Goal: Task Accomplishment & Management: Manage account settings

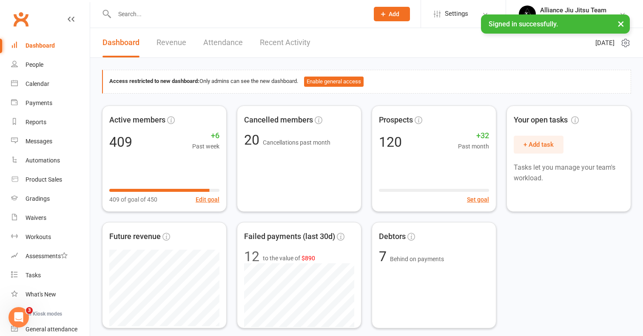
click at [181, 14] on input "text" at bounding box center [237, 14] width 251 height 12
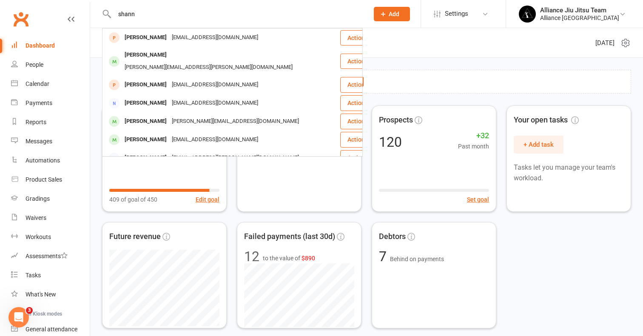
type input "[PERSON_NAME]"
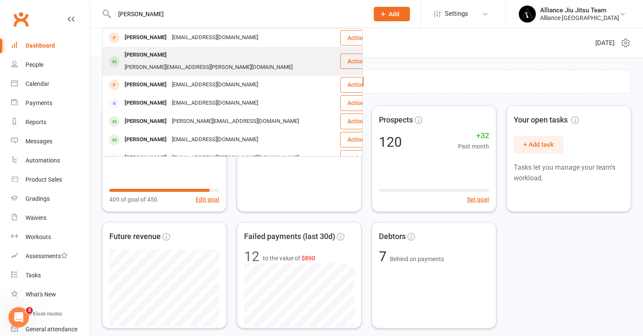
drag, startPoint x: 181, startPoint y: 14, endPoint x: 166, endPoint y: 57, distance: 46.4
click at [166, 57] on div "[PERSON_NAME]" at bounding box center [145, 55] width 47 height 12
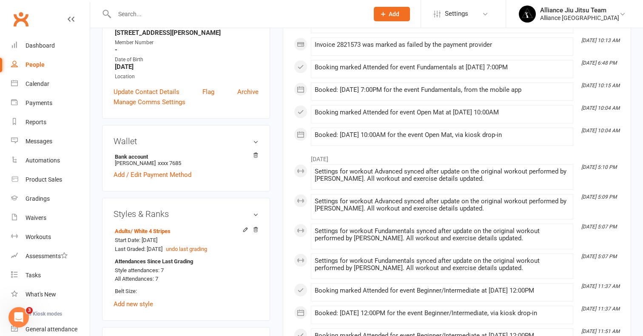
scroll to position [172, 0]
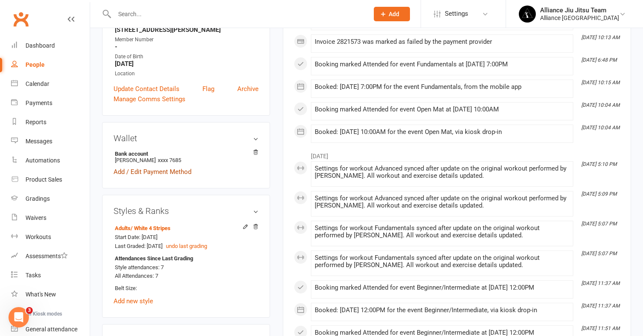
click at [149, 167] on link "Add / Edit Payment Method" at bounding box center [153, 172] width 78 height 10
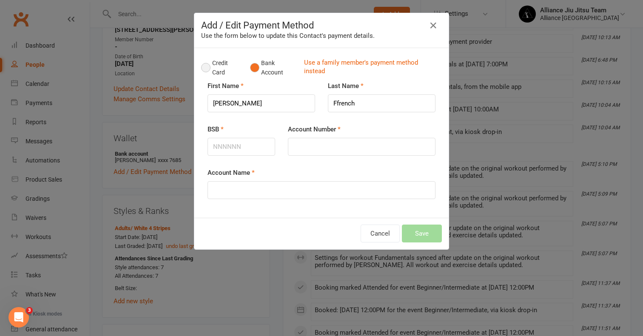
click at [207, 67] on button "Credit Card" at bounding box center [221, 68] width 40 height 26
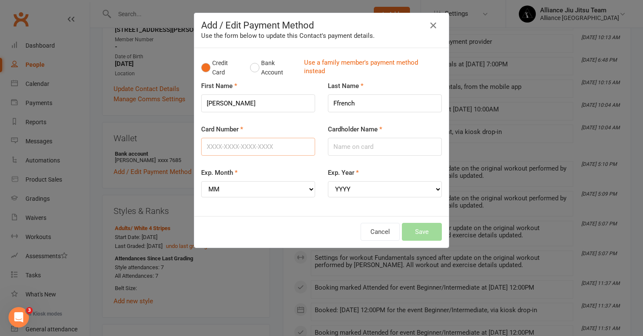
click at [216, 145] on input "Card Number" at bounding box center [258, 147] width 114 height 18
type input "[CREDIT_CARD_NUMBER]"
type input "[PERSON_NAME]"
select select "06"
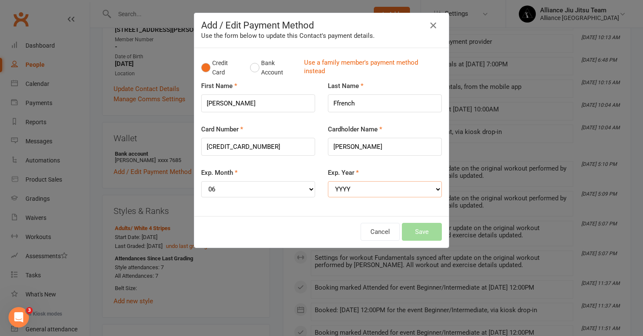
select select "2029"
click at [421, 223] on button "Save" at bounding box center [422, 232] width 40 height 18
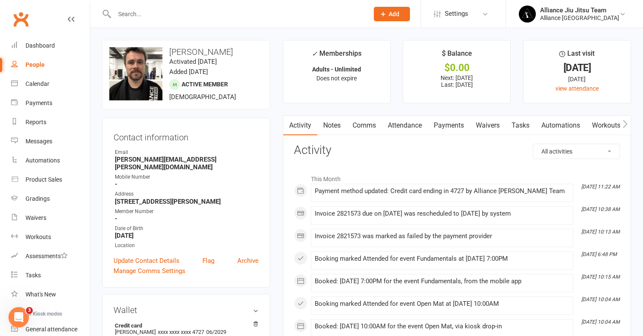
scroll to position [0, 0]
click at [446, 123] on link "Payments" at bounding box center [449, 126] width 42 height 20
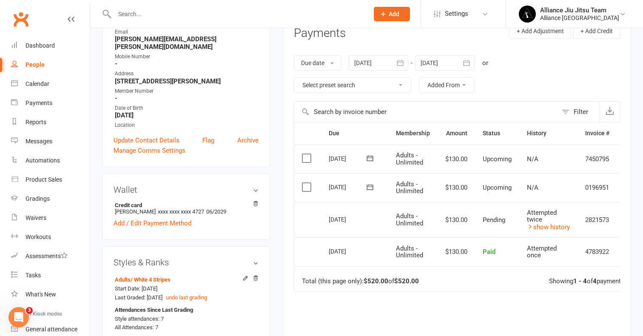
scroll to position [122, 0]
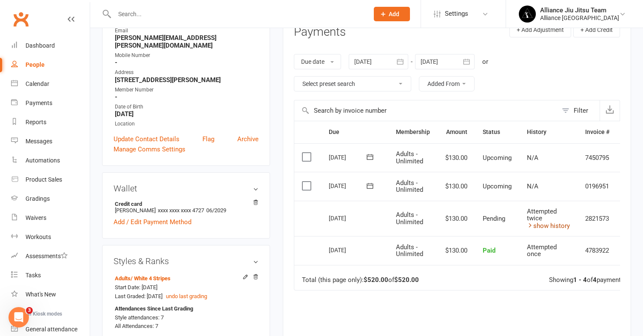
click at [545, 222] on link "show history" at bounding box center [548, 226] width 43 height 8
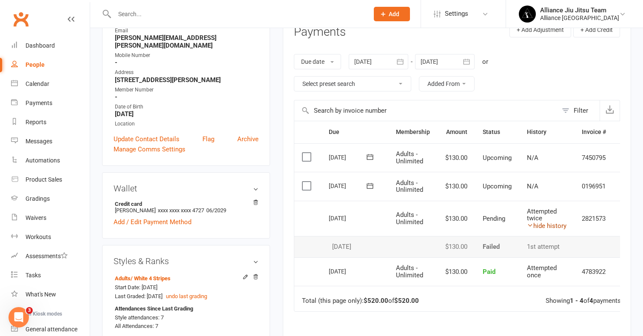
click at [543, 222] on link "hide history" at bounding box center [547, 226] width 40 height 8
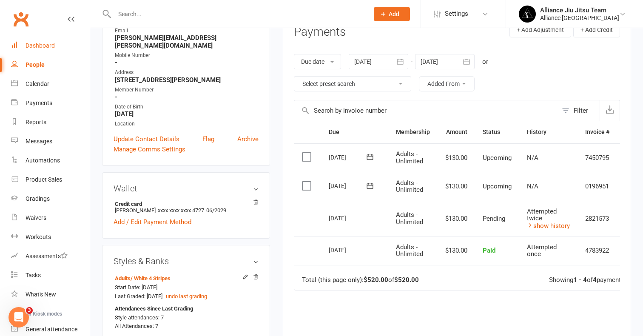
click at [36, 44] on div "Dashboard" at bounding box center [40, 45] width 29 height 7
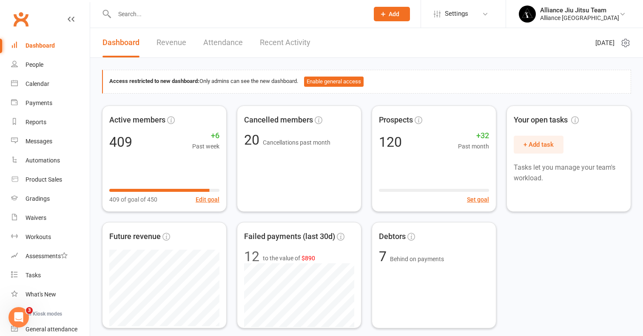
click at [38, 45] on div "Dashboard" at bounding box center [40, 45] width 29 height 7
